Goal: Task Accomplishment & Management: Use online tool/utility

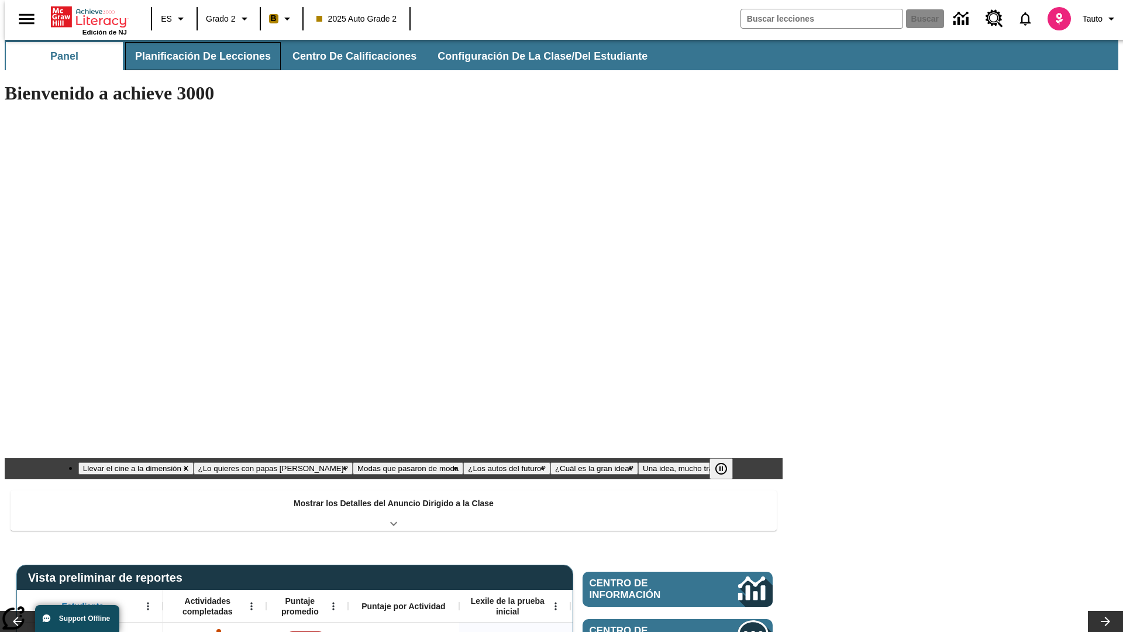
click at [196, 56] on button "Planificación de lecciones" at bounding box center [203, 56] width 156 height 28
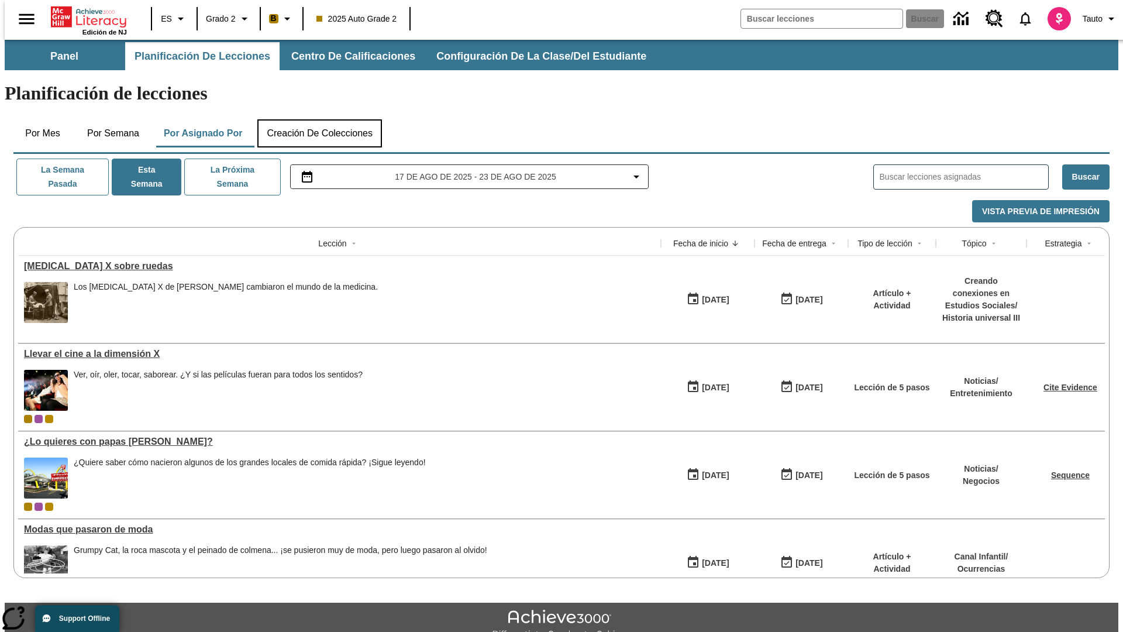
click at [319, 119] on button "Creación de colecciones" at bounding box center [319, 133] width 125 height 28
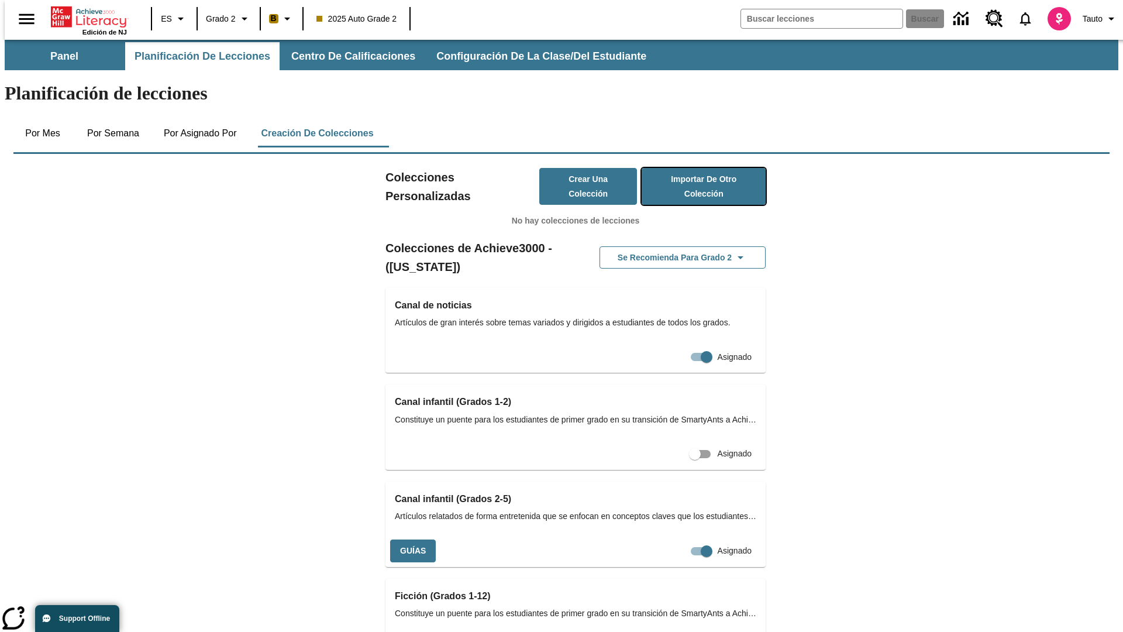
click at [687, 168] on button "Importar de otro Colección" at bounding box center [704, 186] width 124 height 37
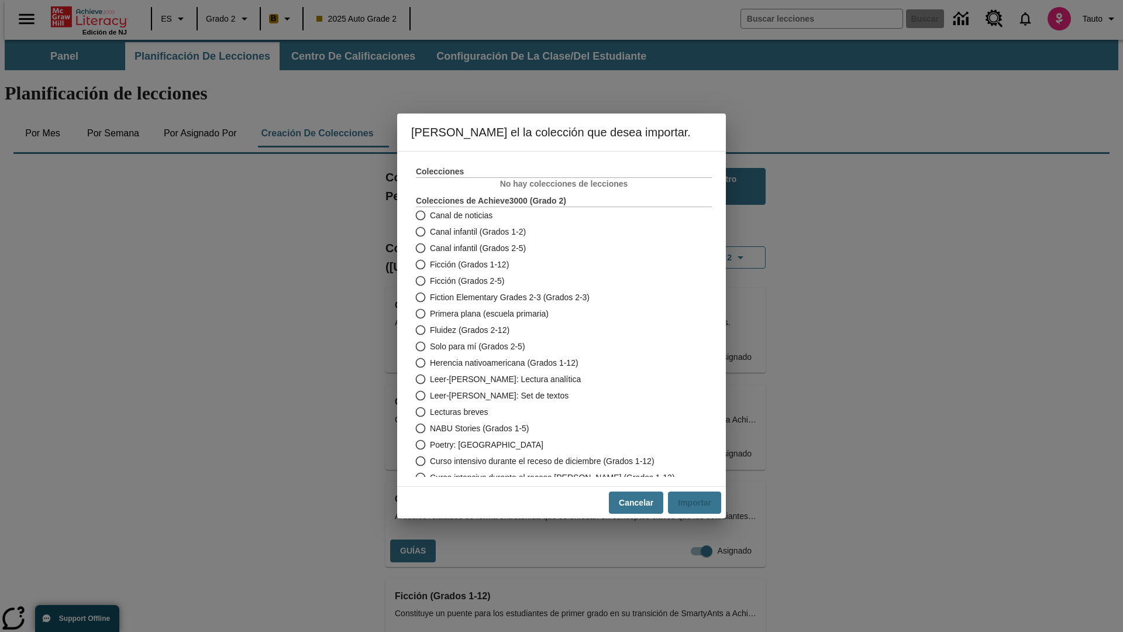
click at [556, 297] on span "Fiction Elementary Grades 2-3 (Grados 2-3)" at bounding box center [510, 297] width 160 height 12
click at [430, 297] on input "Fiction Elementary Grades 2-3 (Grados 2-3)" at bounding box center [419, 297] width 20 height 16
radio input "true"
click at [699, 502] on button "Importar" at bounding box center [694, 502] width 53 height 23
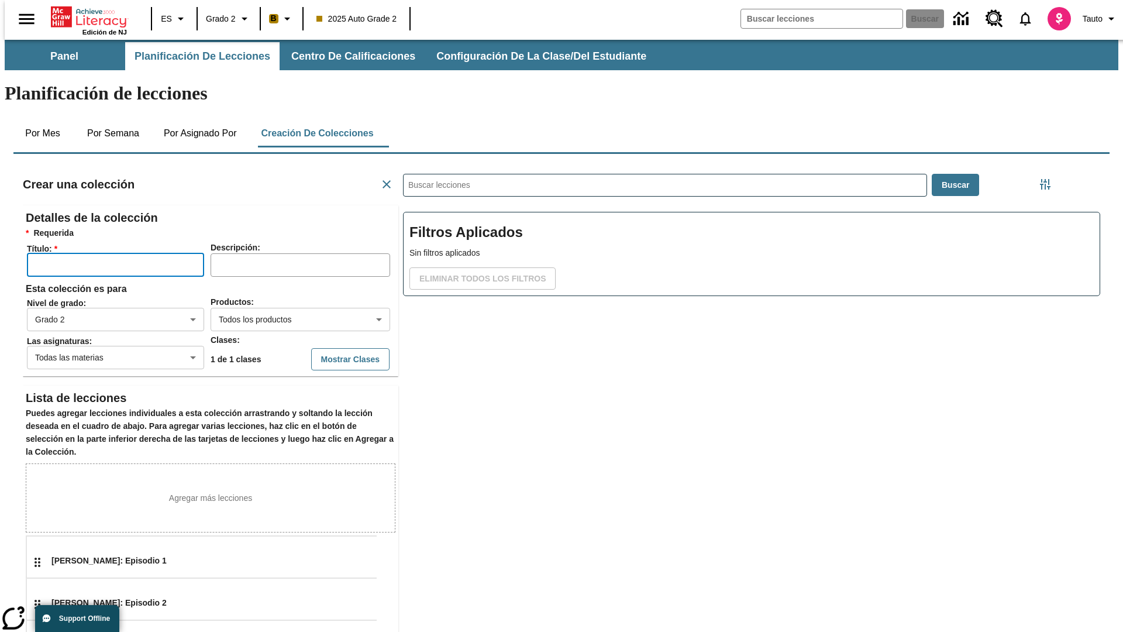
scroll to position [234, 351]
type input "WZqnuPnSmI"
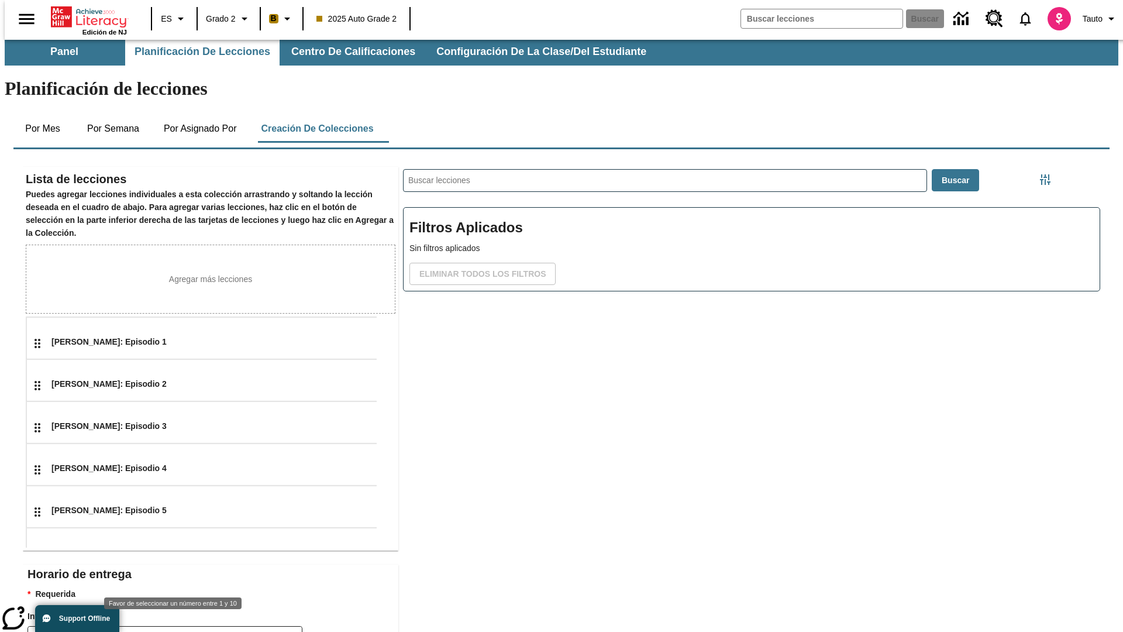
type input "2"
click at [296, 615] on body "Saltar al contenido principal Edición de NJ ES Grado 2 B 2025 Auto Grade 2 Busc…" at bounding box center [562, 401] width 1114 height 733
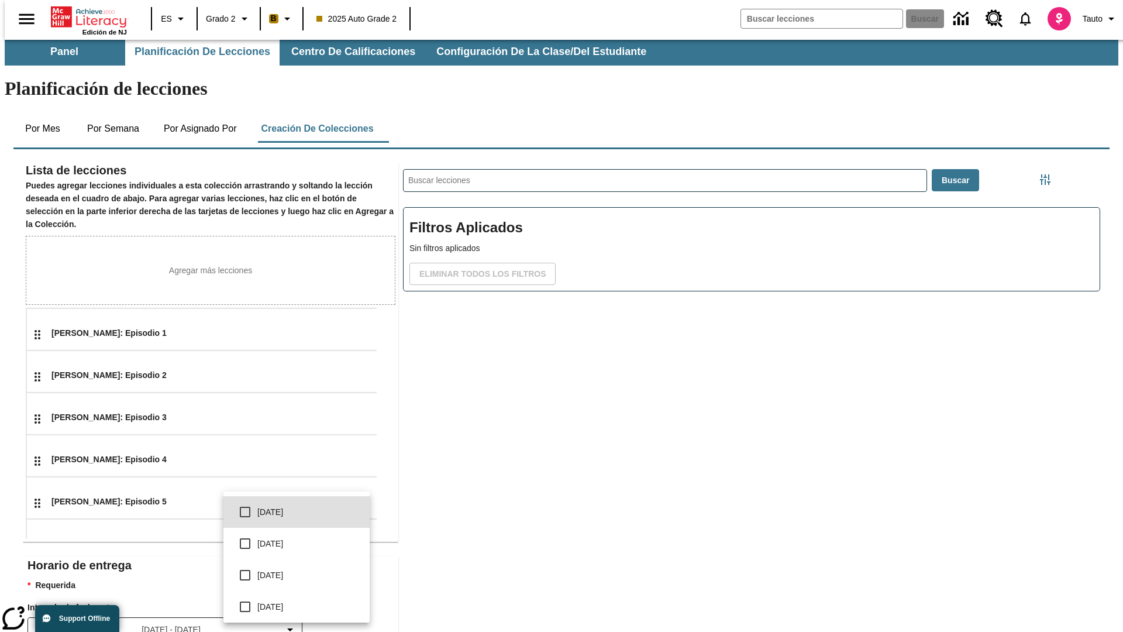
click at [245, 504] on input "checkbox" at bounding box center [245, 512] width 25 height 25
checkbox input "true"
type input "0"
type input "5"
